Goal: Transaction & Acquisition: Purchase product/service

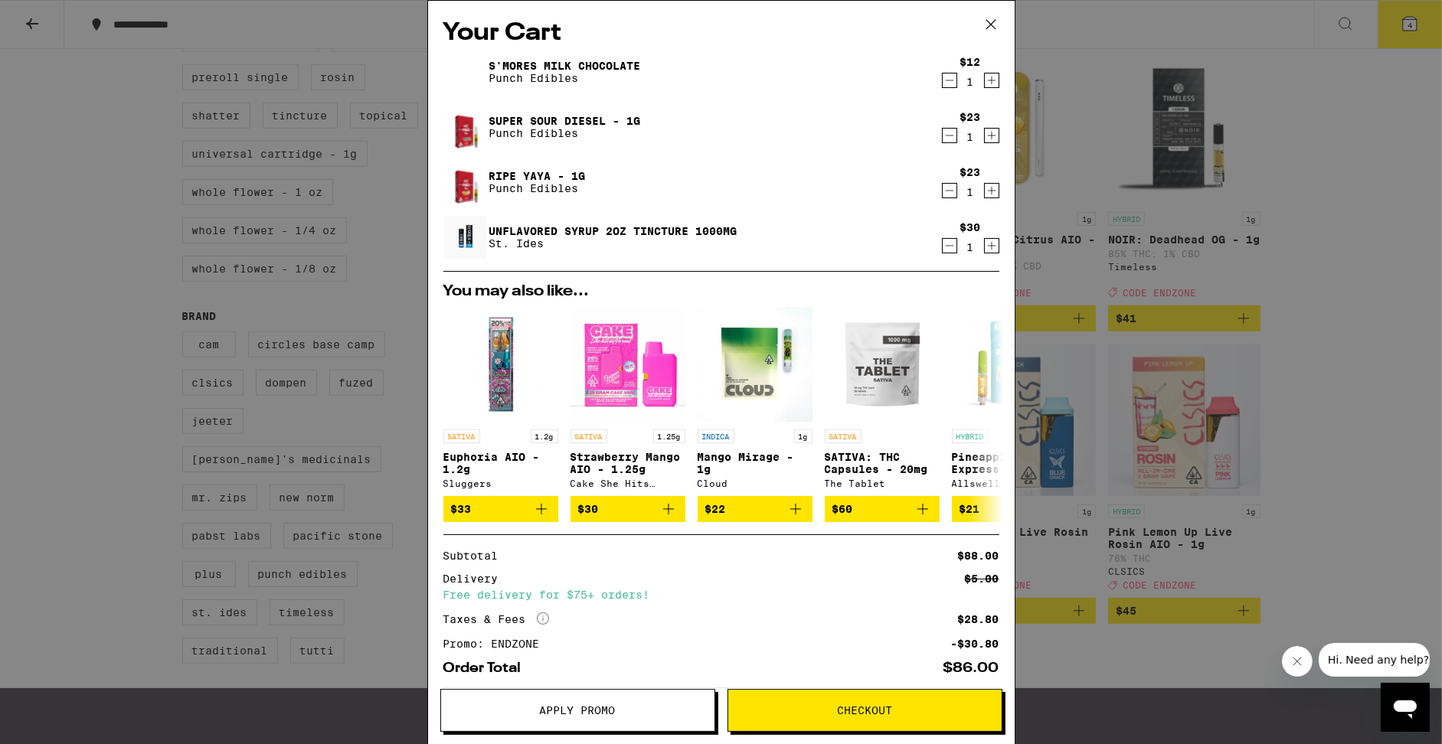
click at [843, 705] on span "Checkout" at bounding box center [864, 710] width 55 height 11
click at [847, 714] on span "Checkout" at bounding box center [864, 710] width 55 height 11
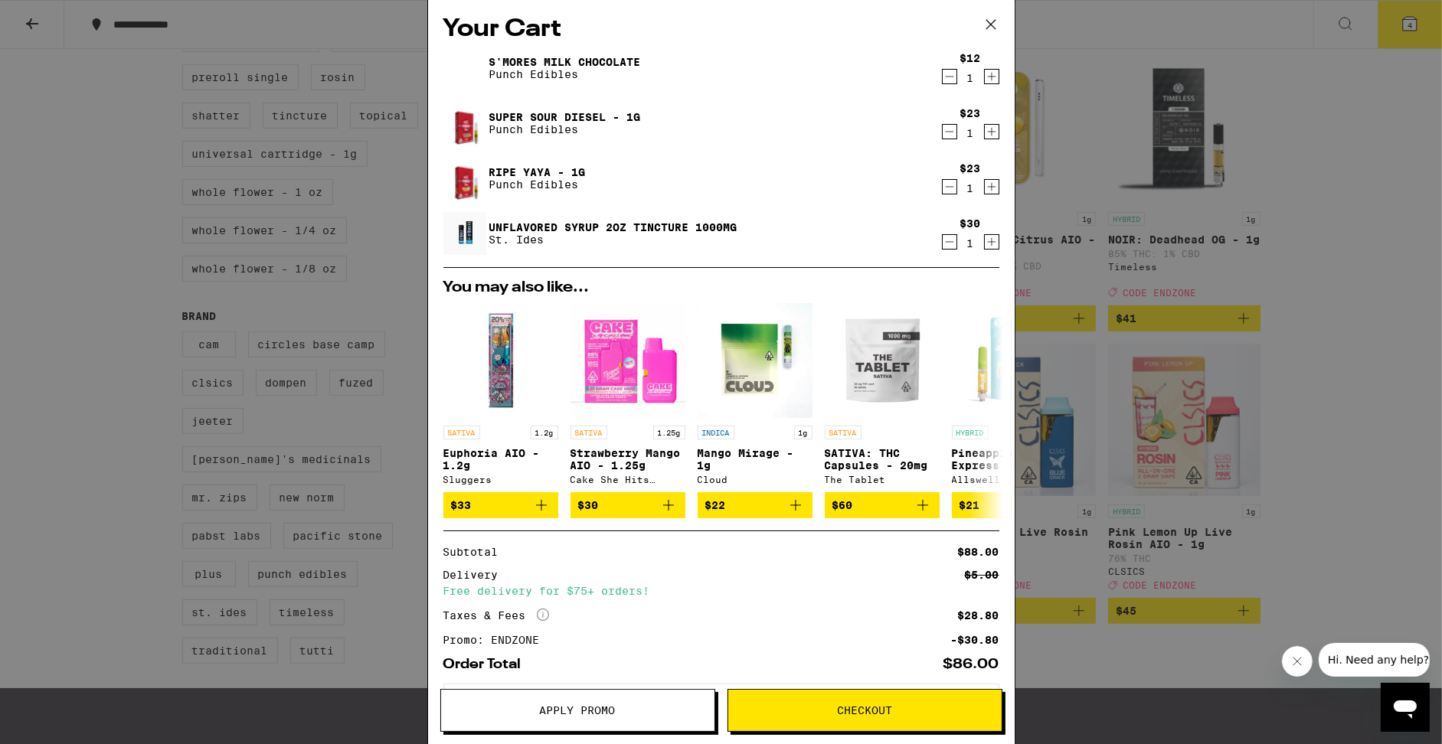
drag, startPoint x: 992, startPoint y: 24, endPoint x: 924, endPoint y: 38, distance: 69.7
click at [992, 24] on icon at bounding box center [989, 24] width 9 height 9
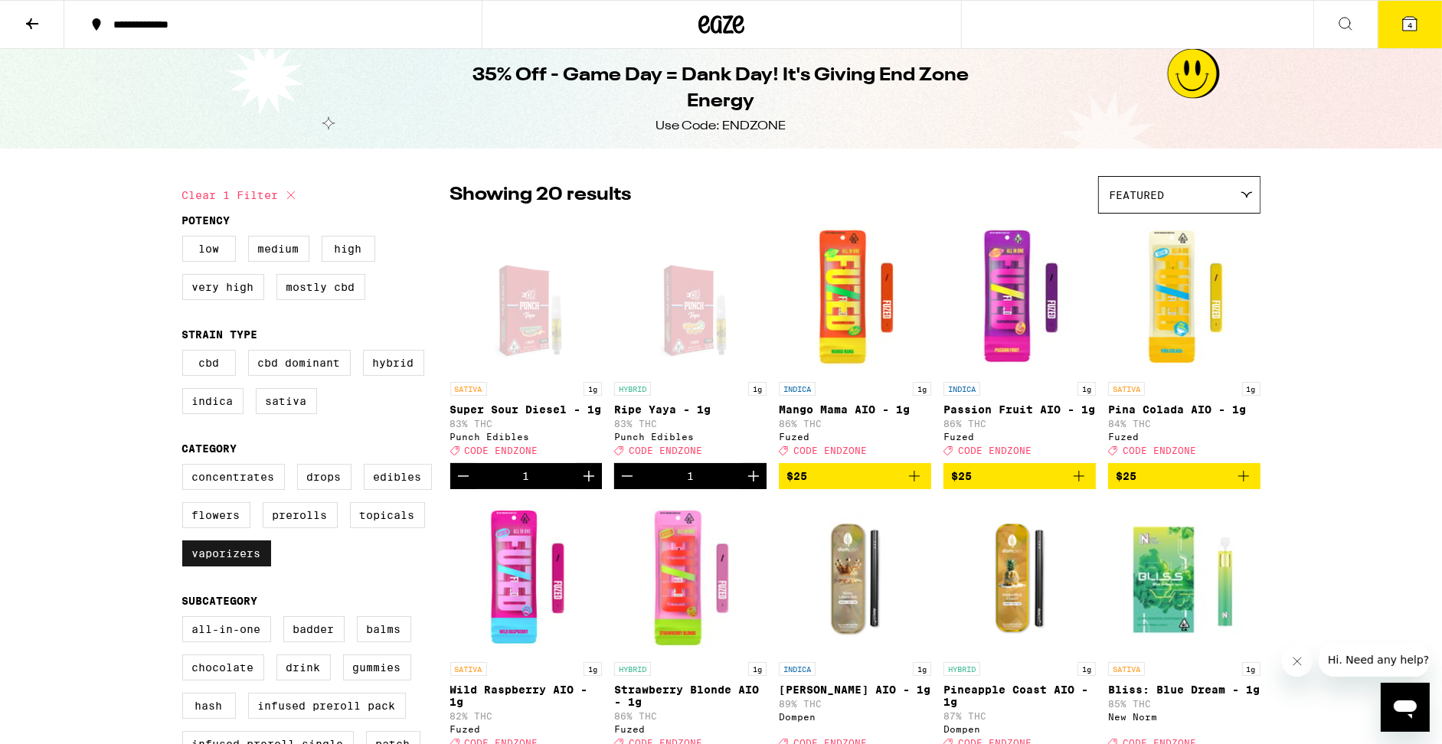
click at [211, 567] on label "Vaporizers" at bounding box center [226, 554] width 89 height 26
click at [186, 467] on input "Vaporizers" at bounding box center [185, 466] width 1 height 1
checkbox input "false"
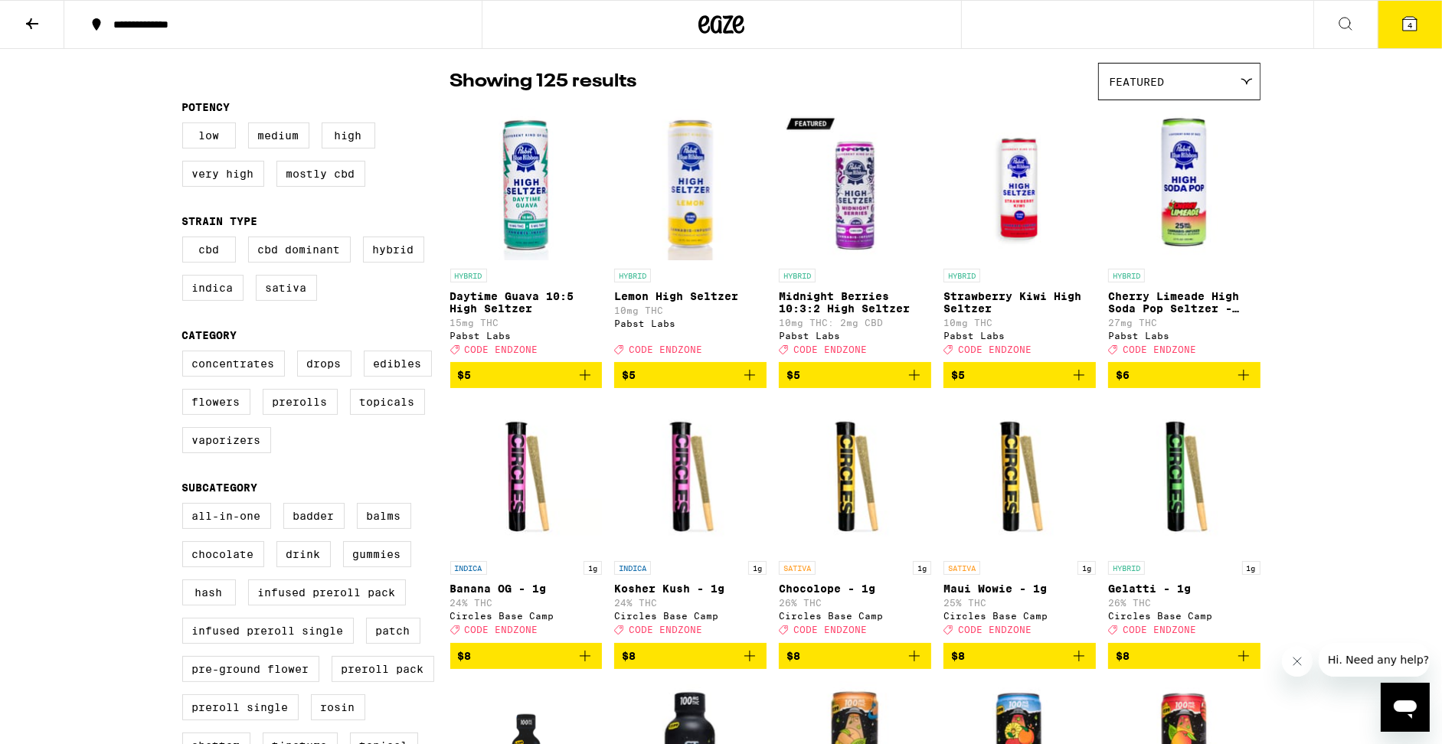
scroll to position [114, 0]
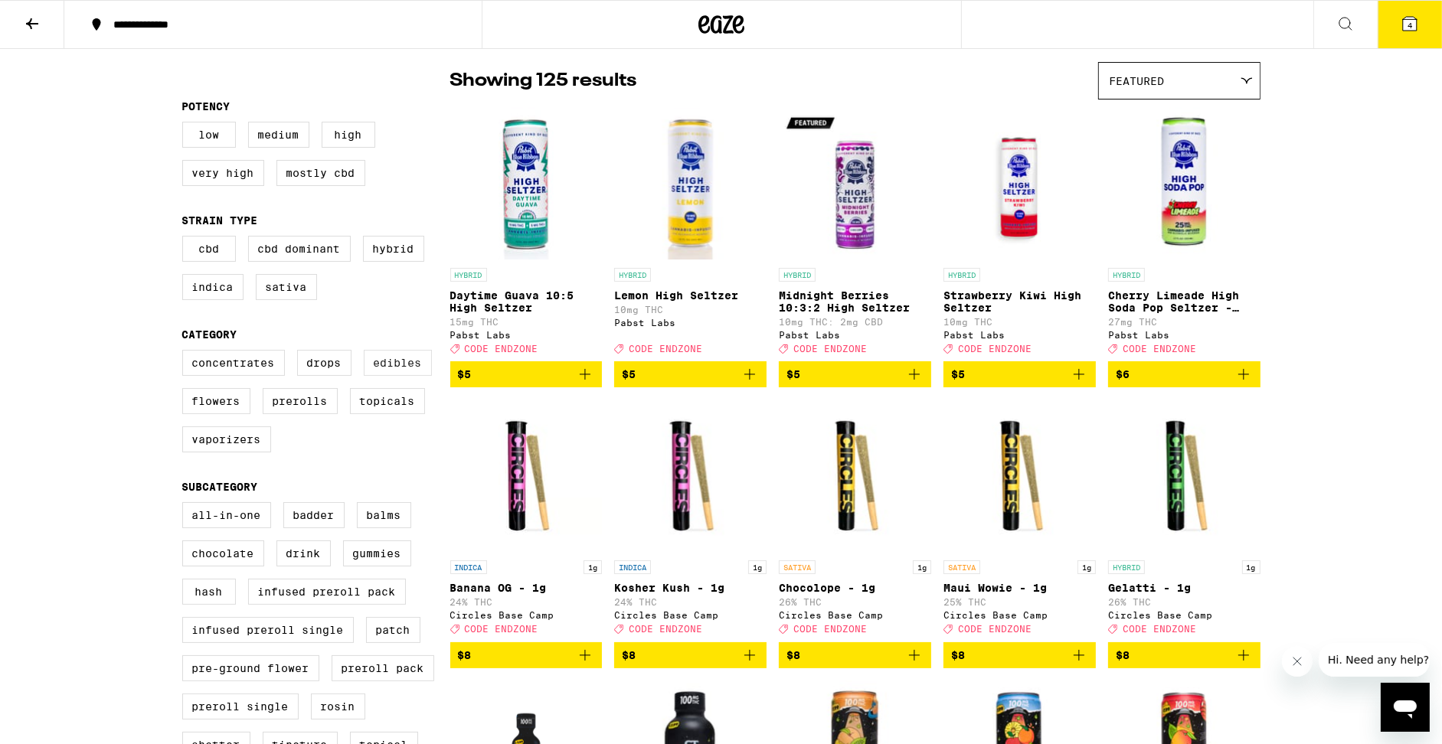
click at [420, 376] on label "Edibles" at bounding box center [398, 363] width 68 height 26
click at [186, 353] on input "Edibles" at bounding box center [185, 352] width 1 height 1
checkbox input "true"
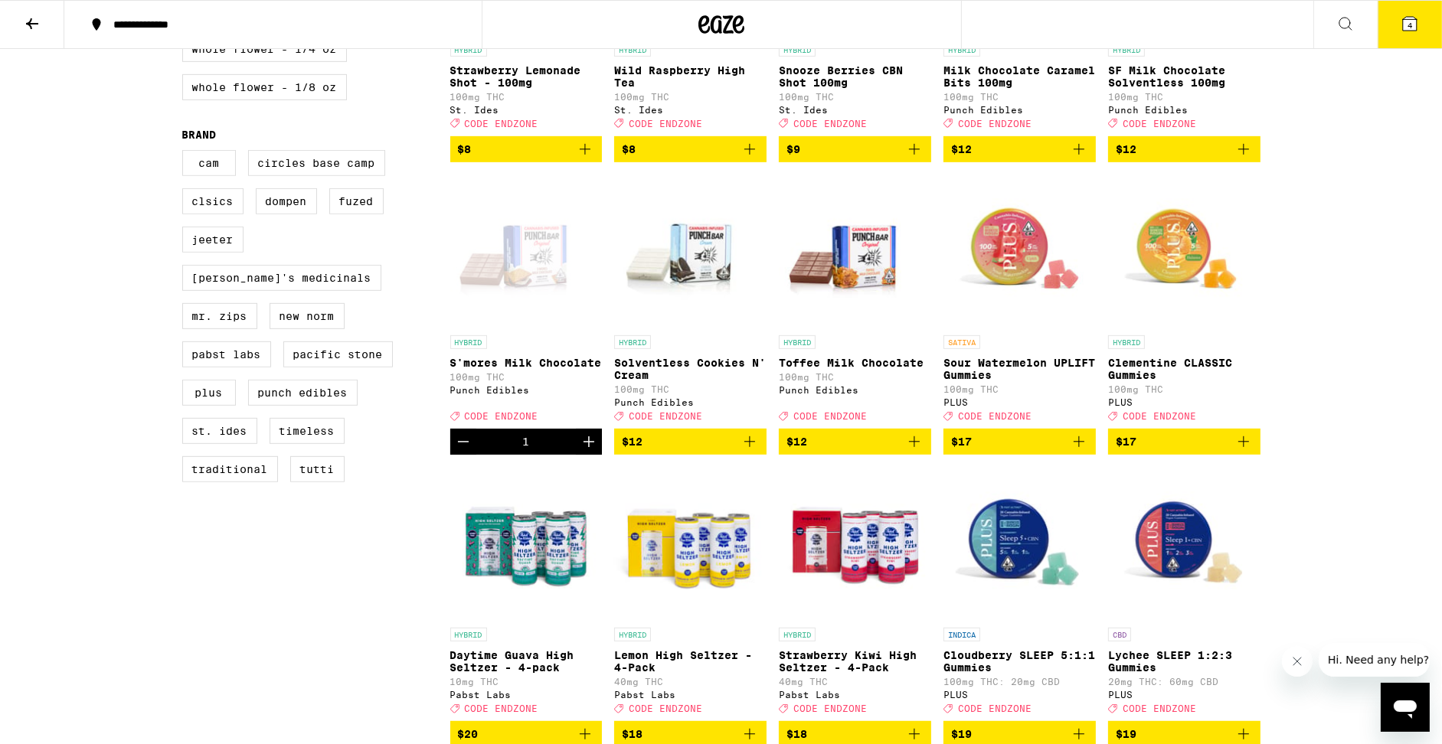
scroll to position [927, 0]
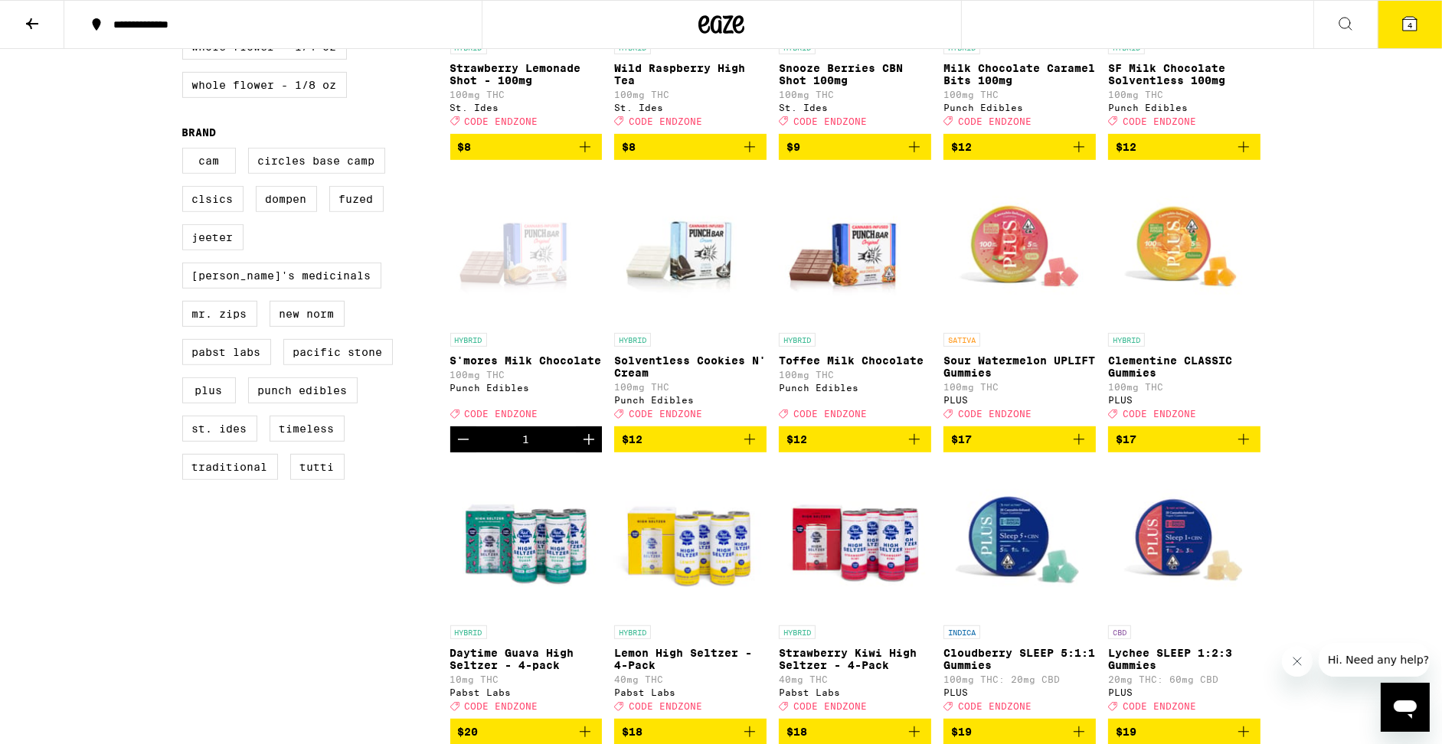
click at [1079, 445] on icon "Add to bag" at bounding box center [1078, 439] width 11 height 11
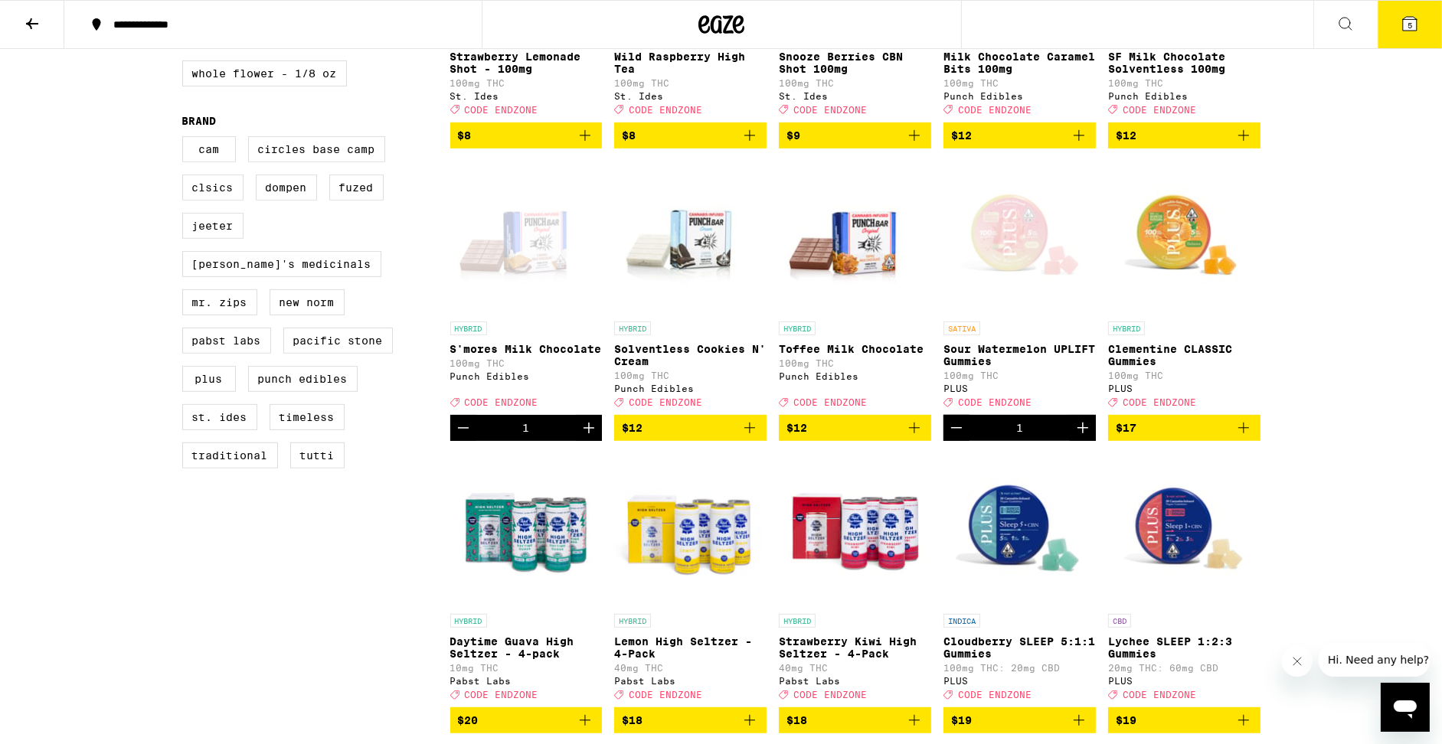
scroll to position [939, 0]
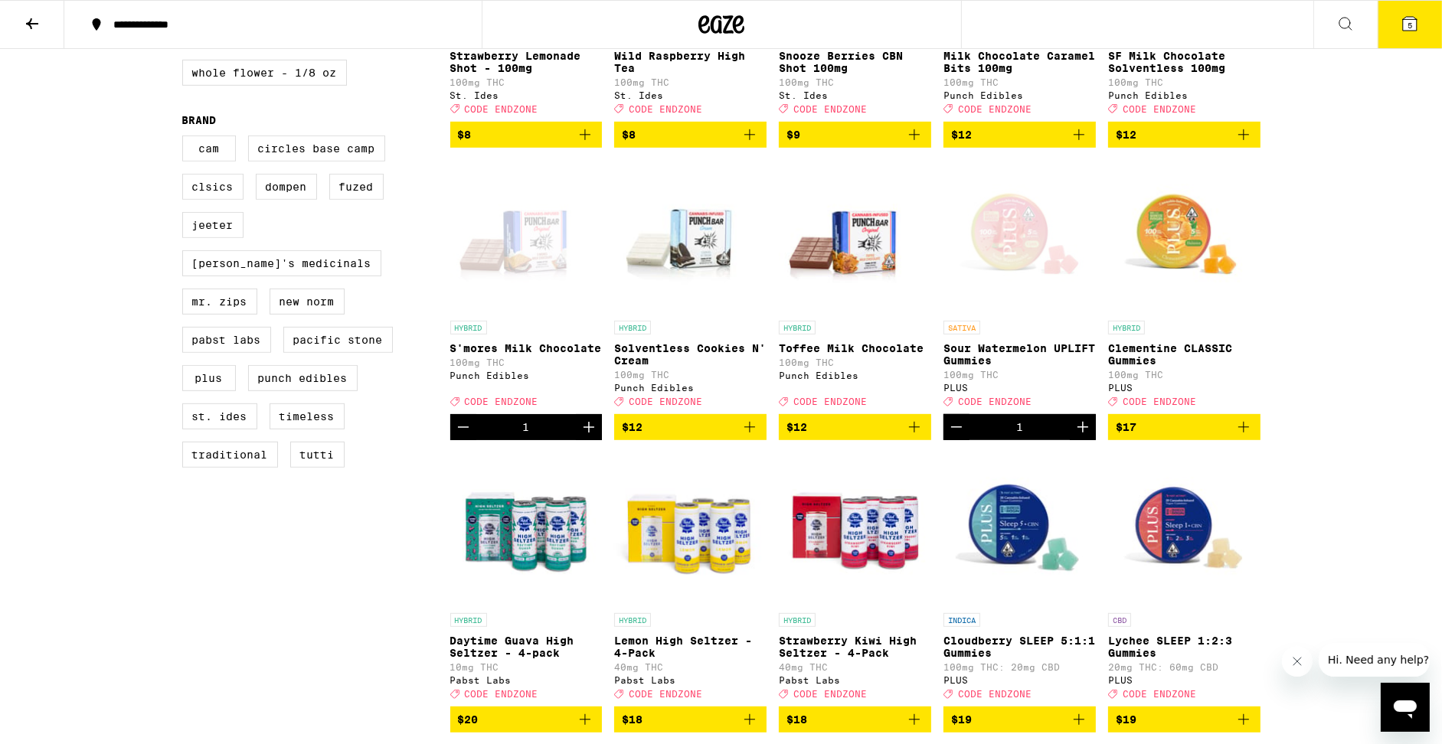
click at [1404, 34] on button "5" at bounding box center [1409, 24] width 64 height 47
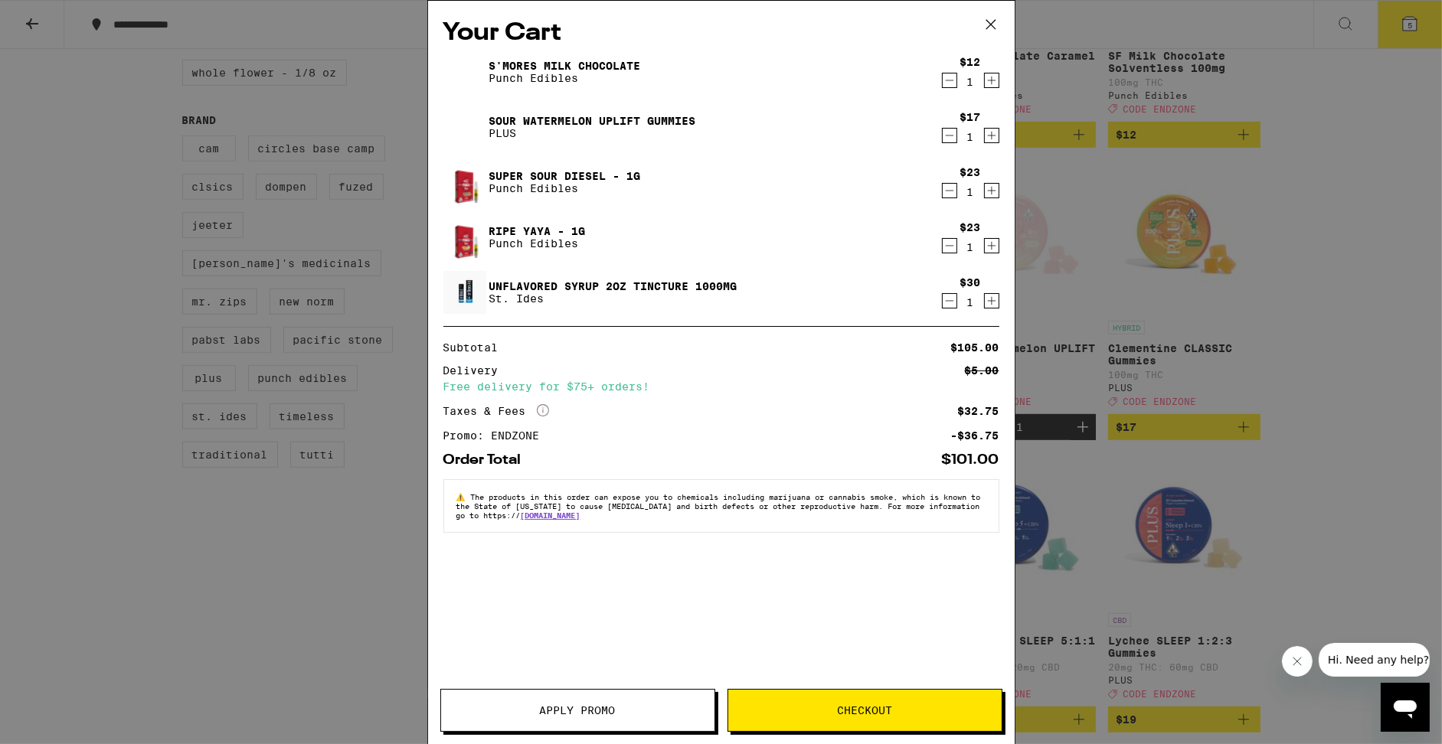
click at [951, 81] on icon "Decrement" at bounding box center [950, 80] width 14 height 18
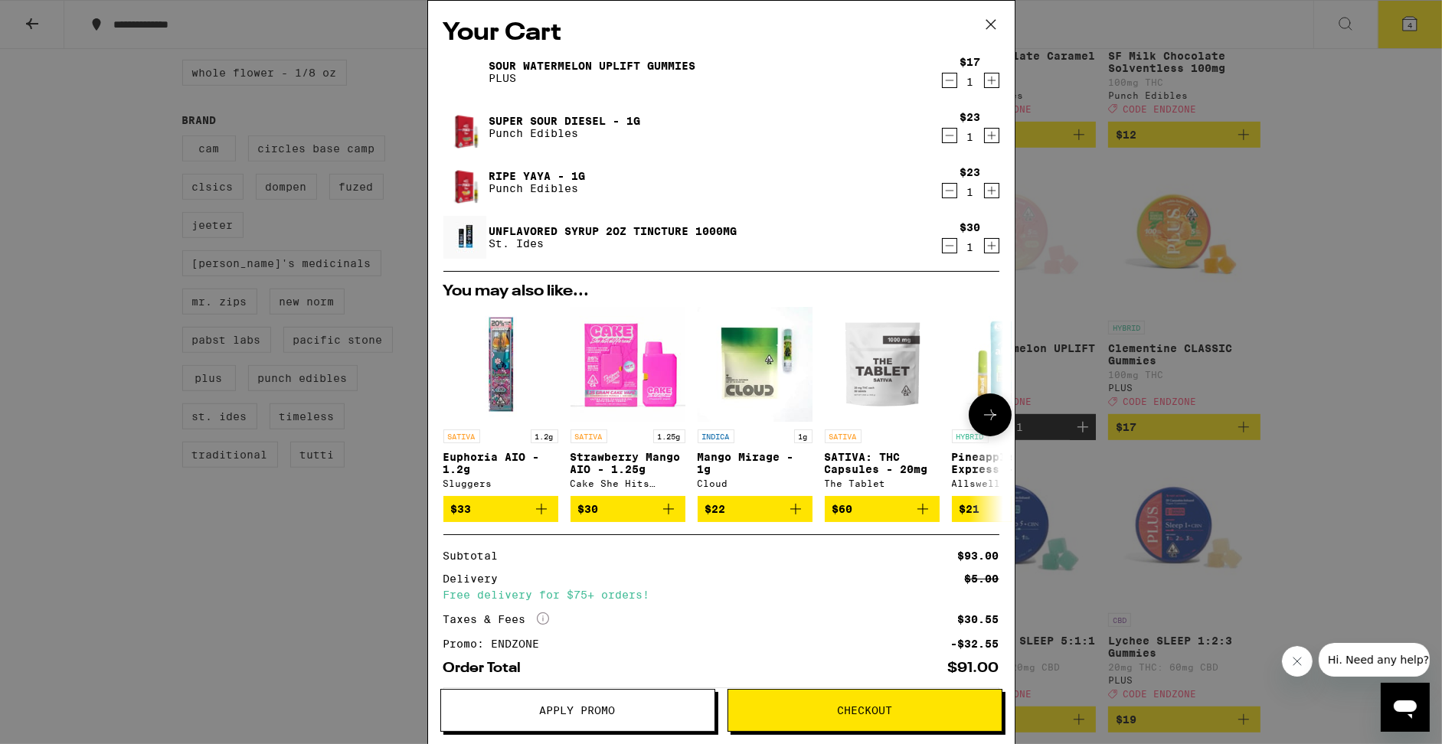
scroll to position [85, 0]
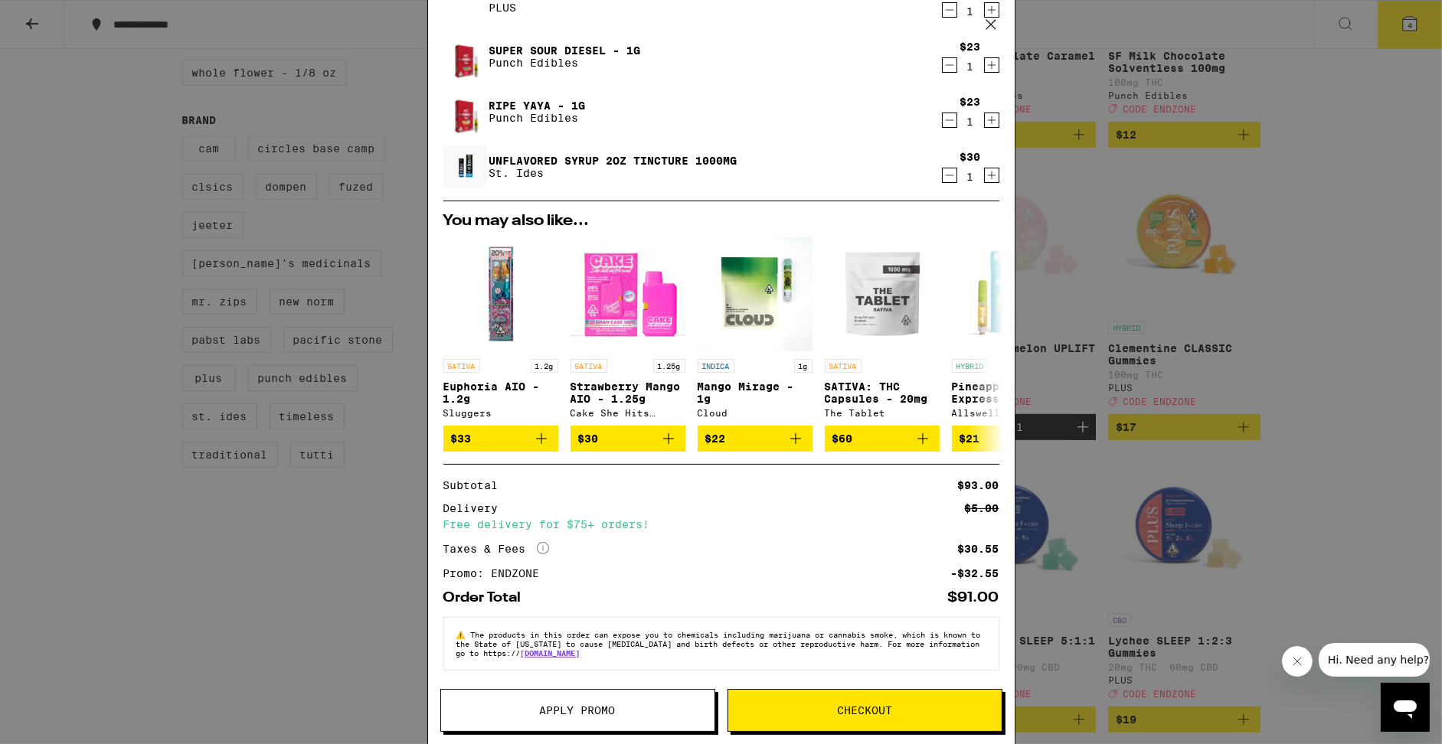
click at [861, 701] on button "Checkout" at bounding box center [864, 710] width 275 height 43
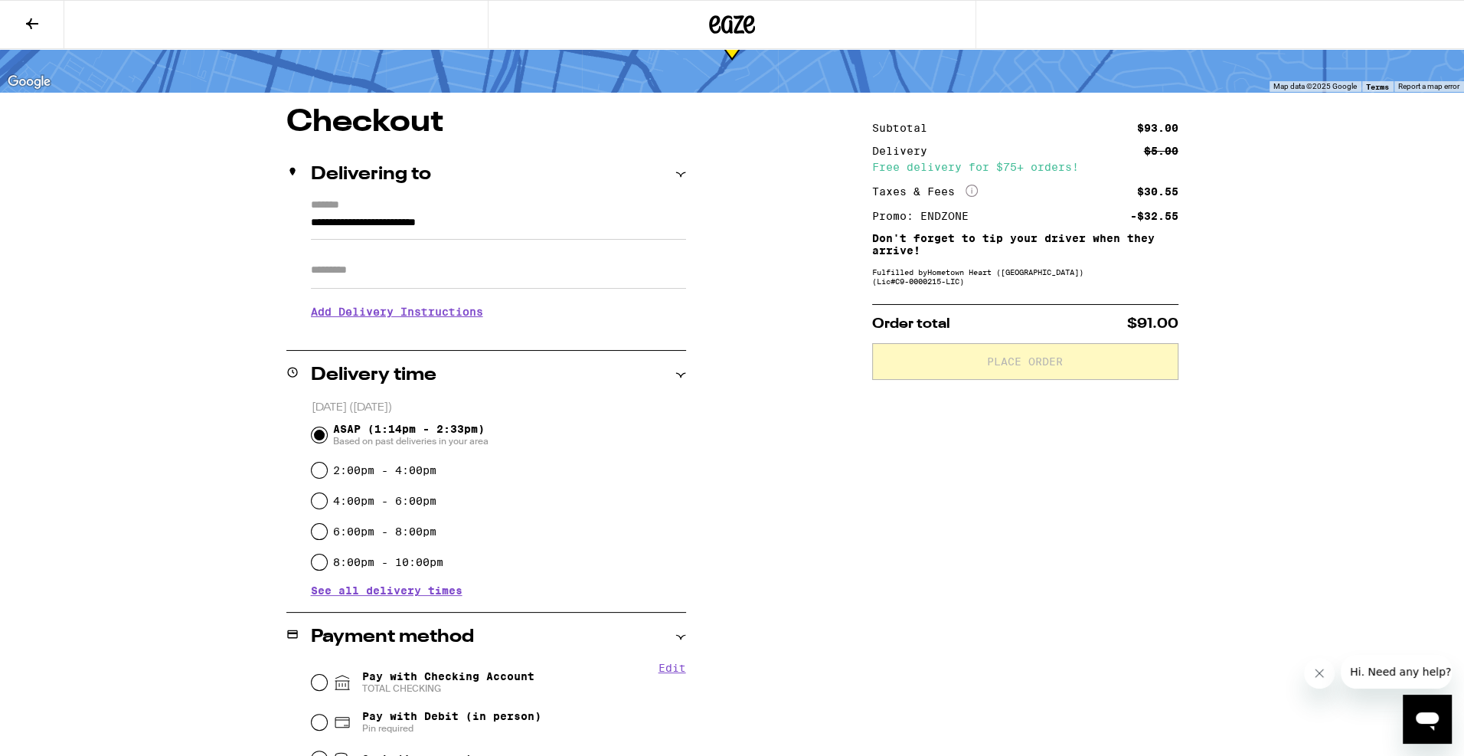
scroll to position [108, 0]
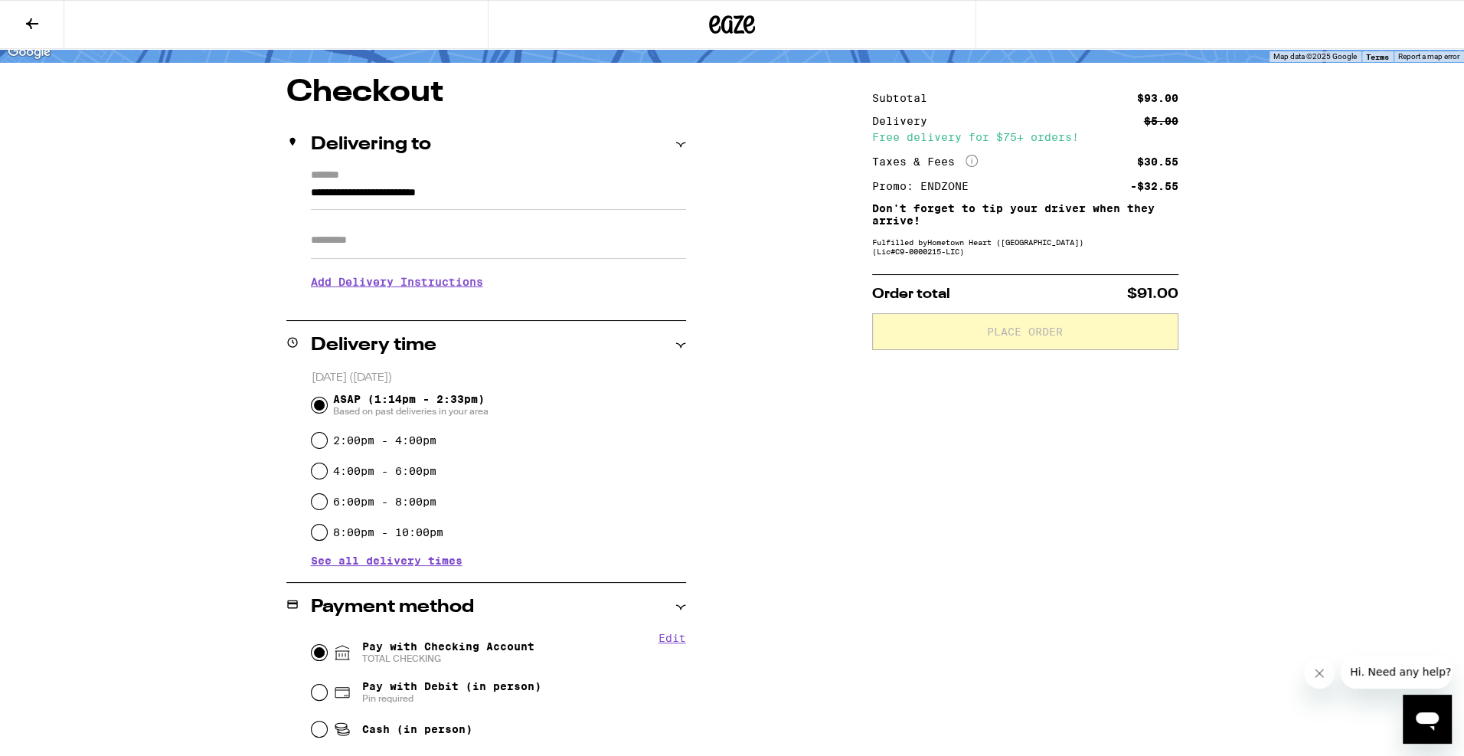
click at [317, 655] on input "Pay with Checking Account TOTAL CHECKING" at bounding box center [319, 652] width 15 height 15
radio input "true"
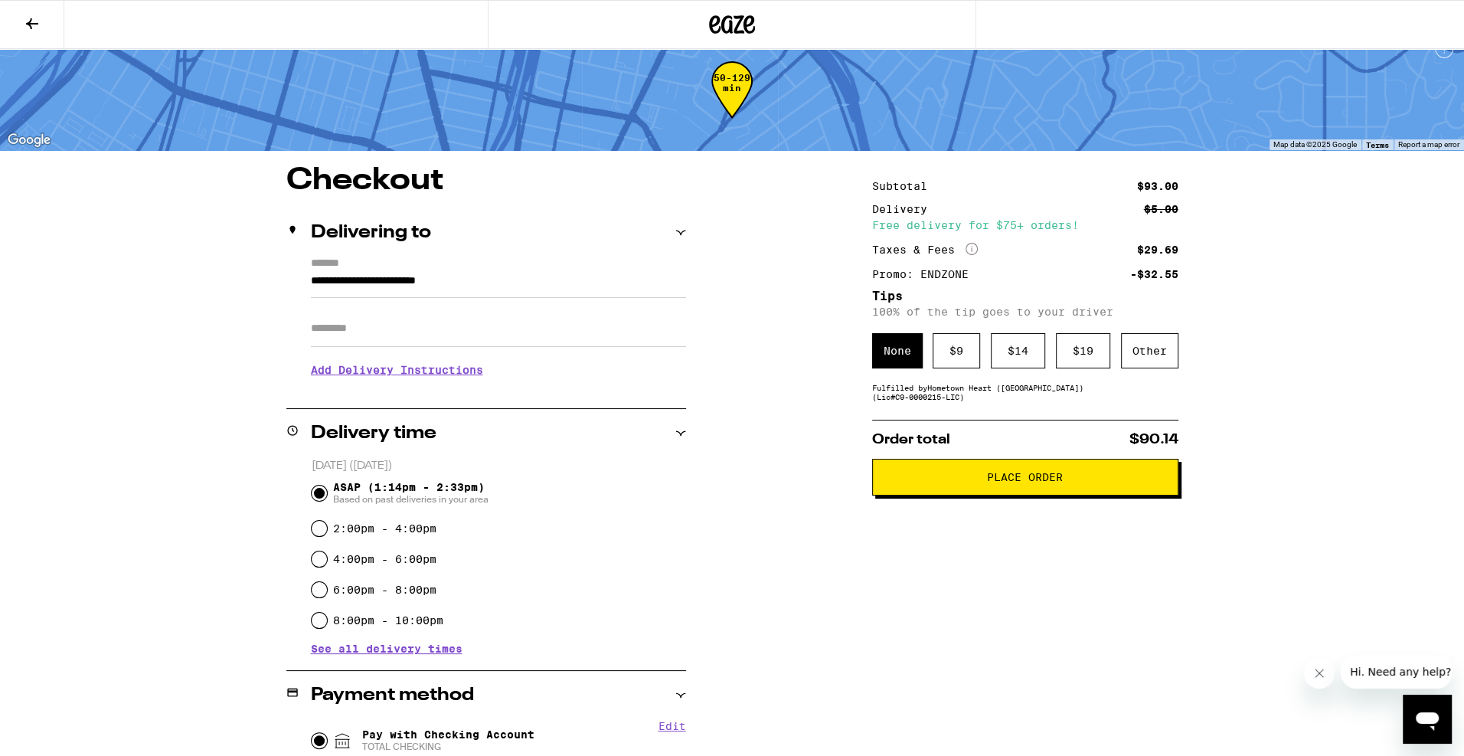
scroll to position [0, 0]
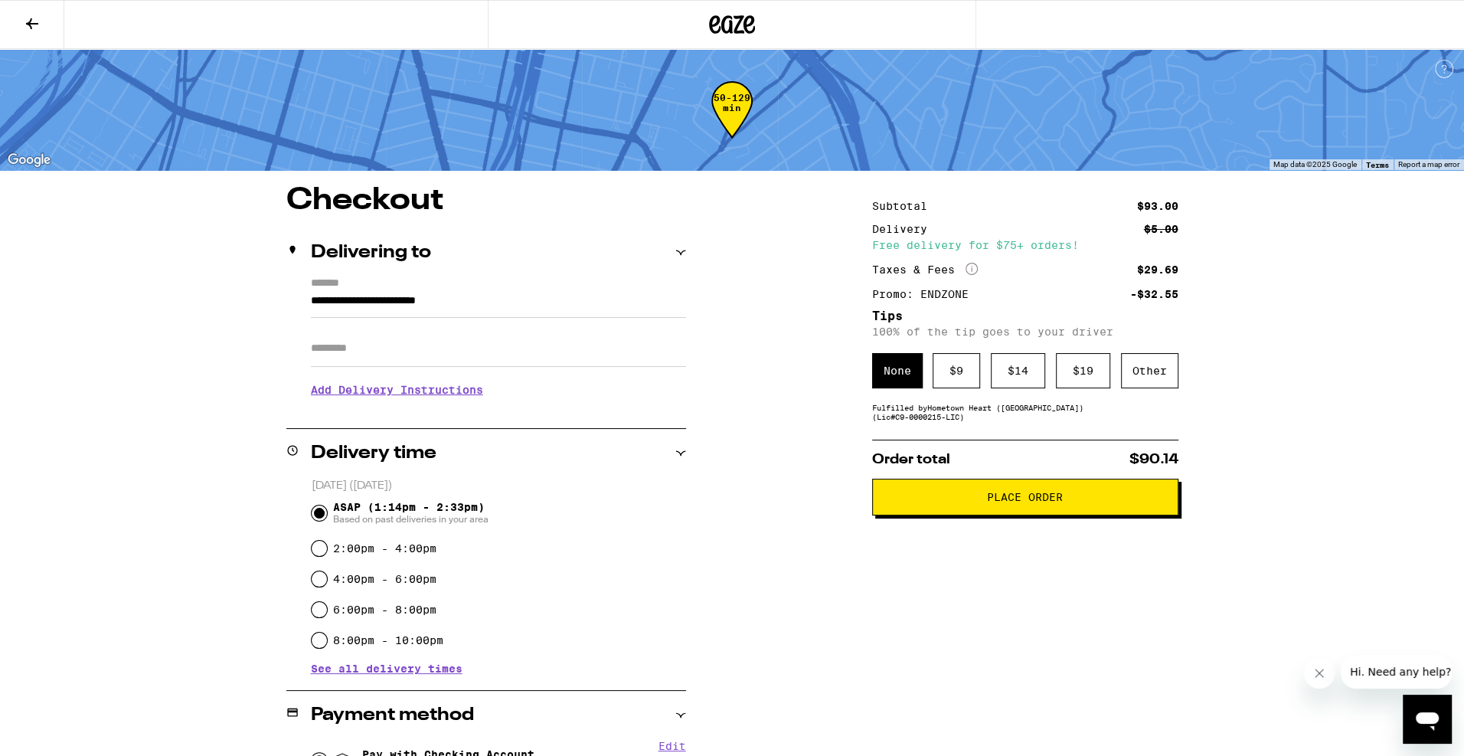
click at [924, 502] on span "Place Order" at bounding box center [1025, 497] width 280 height 11
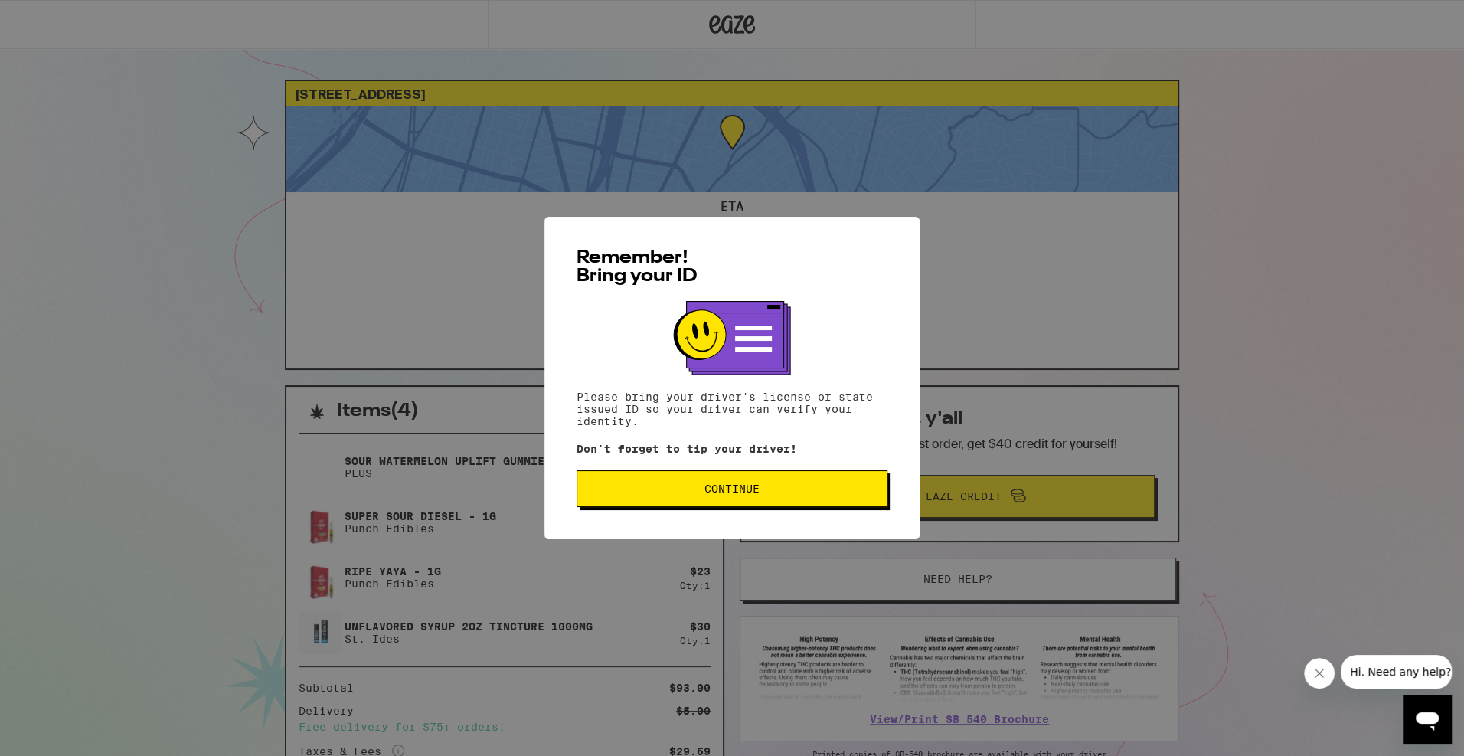
click at [756, 506] on button "Continue" at bounding box center [732, 488] width 311 height 37
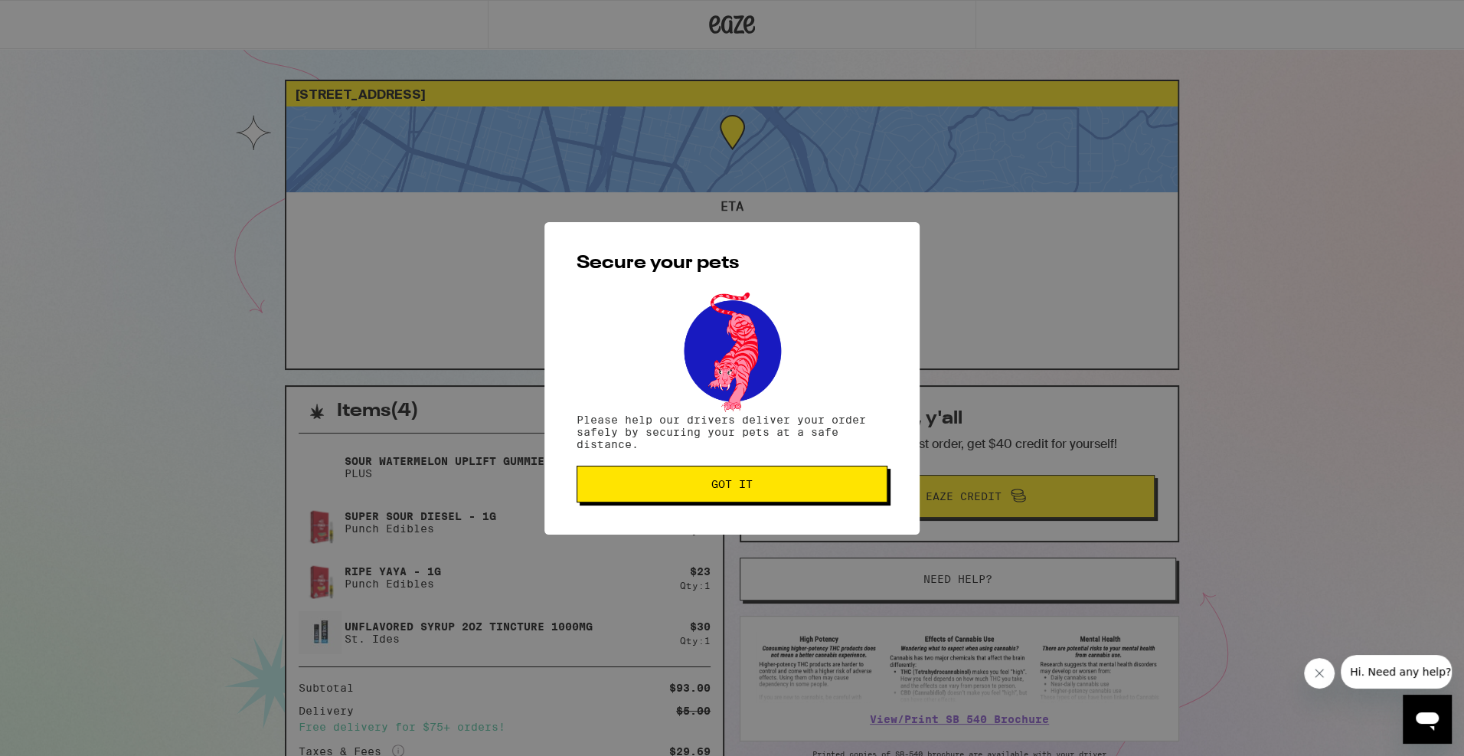
click at [708, 483] on span "Got it" at bounding box center [732, 484] width 285 height 11
